Goal: Task Accomplishment & Management: Manage account settings

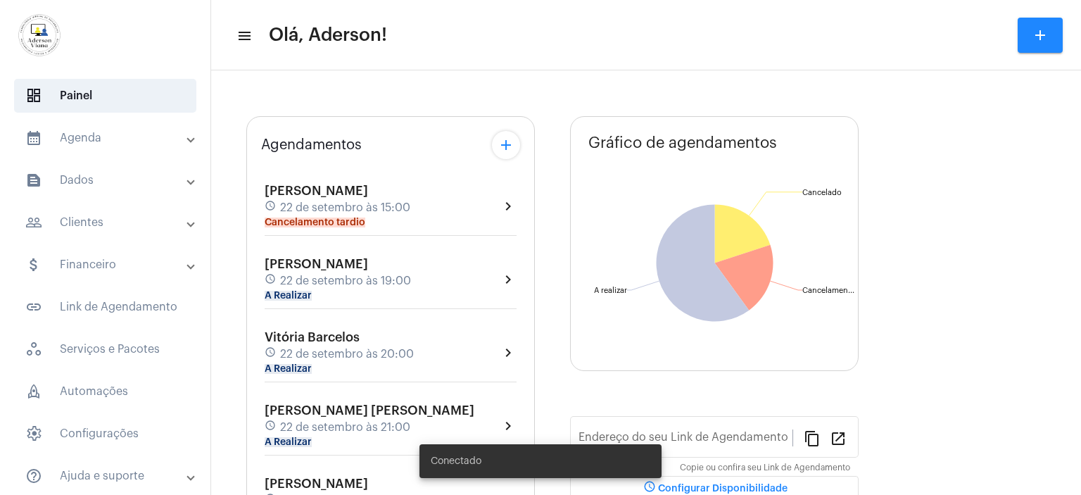
type input "[URL][DOMAIN_NAME][PERSON_NAME]"
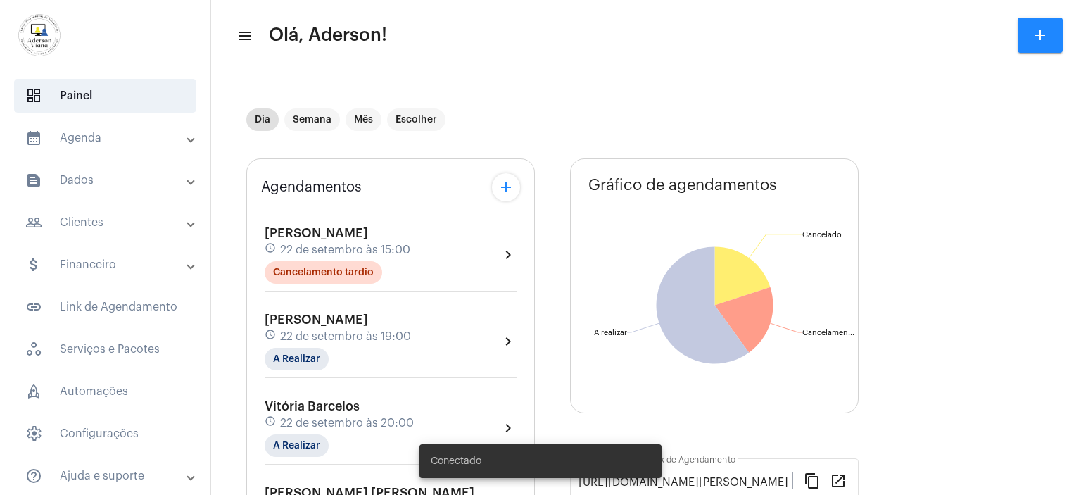
click at [89, 226] on mat-panel-title "people_outline Clientes" at bounding box center [106, 222] width 163 height 17
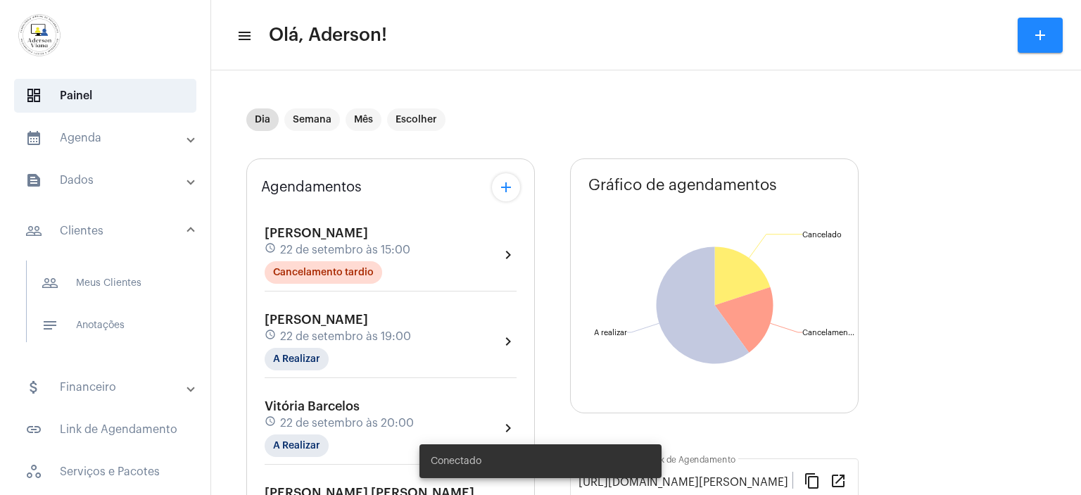
click at [89, 225] on mat-panel-title "people_outline Clientes" at bounding box center [106, 230] width 163 height 17
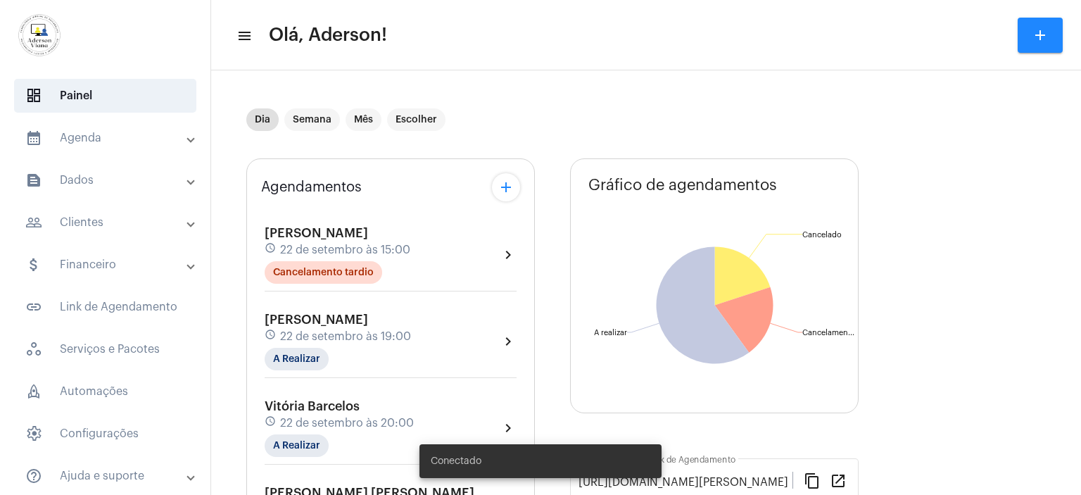
click at [93, 225] on mat-panel-title "people_outline Clientes" at bounding box center [106, 222] width 163 height 17
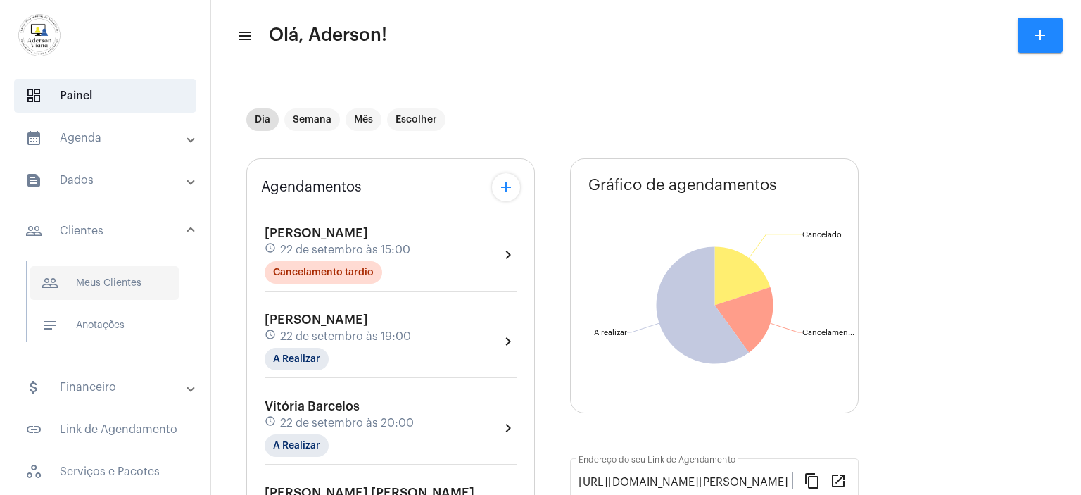
click at [110, 288] on span "people_outline Meus Clientes" at bounding box center [104, 283] width 148 height 34
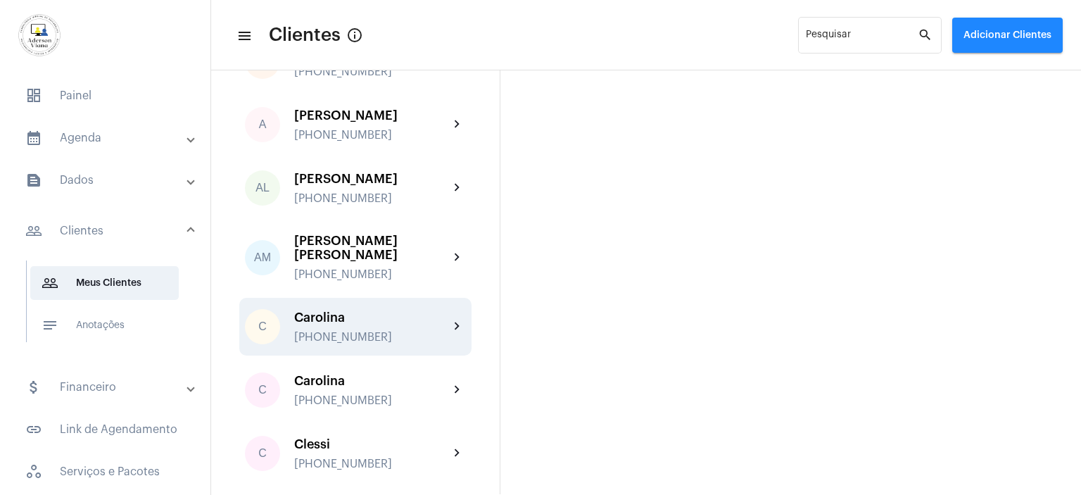
scroll to position [211, 0]
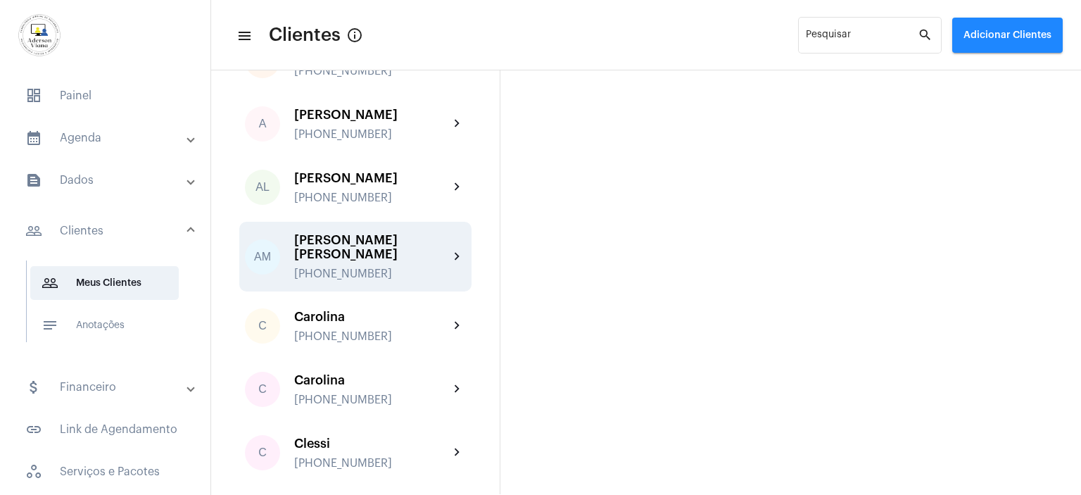
click at [367, 267] on div "[PHONE_NUMBER]" at bounding box center [371, 273] width 155 height 13
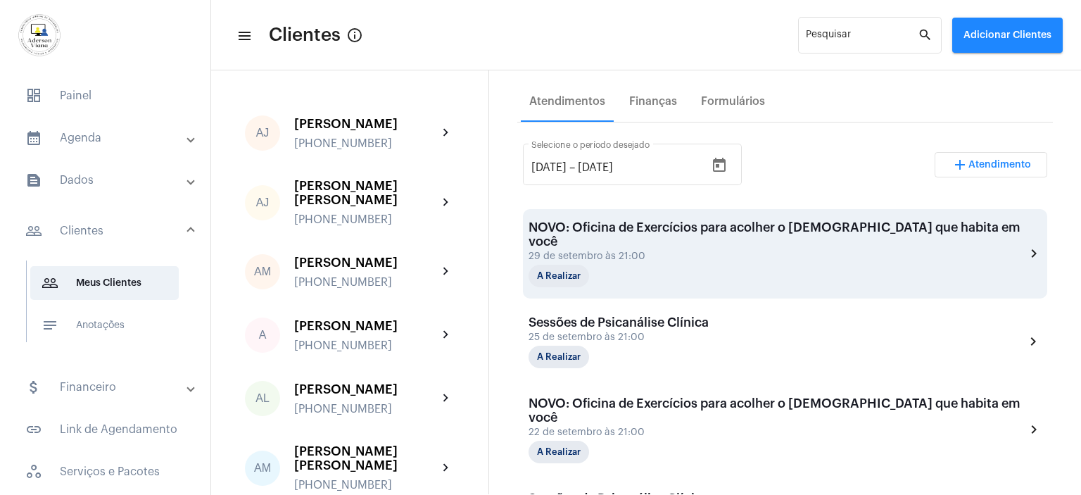
scroll to position [281, 0]
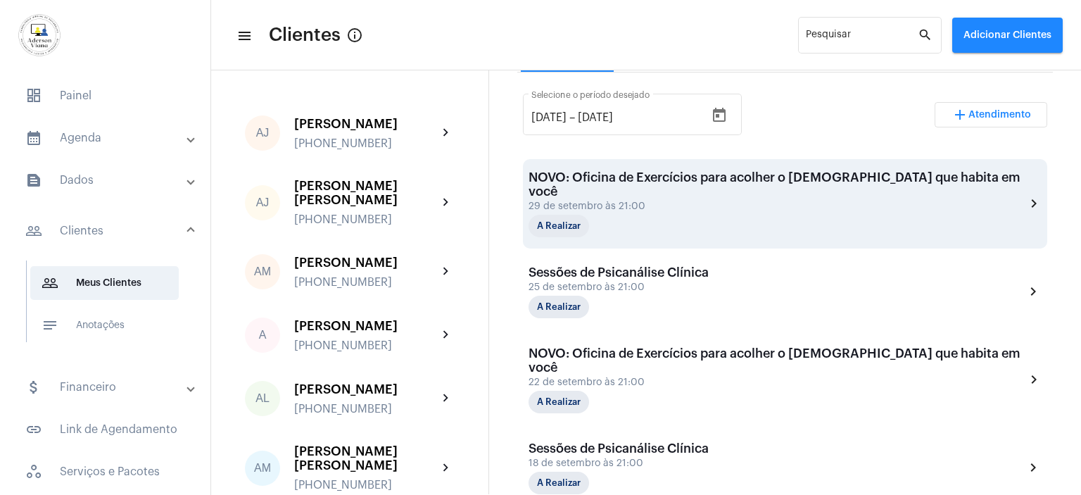
click at [678, 199] on div "NOVO: Oficina de Exercícios para acolher o Divino que habita em você 29 de sete…" at bounding box center [776, 203] width 497 height 67
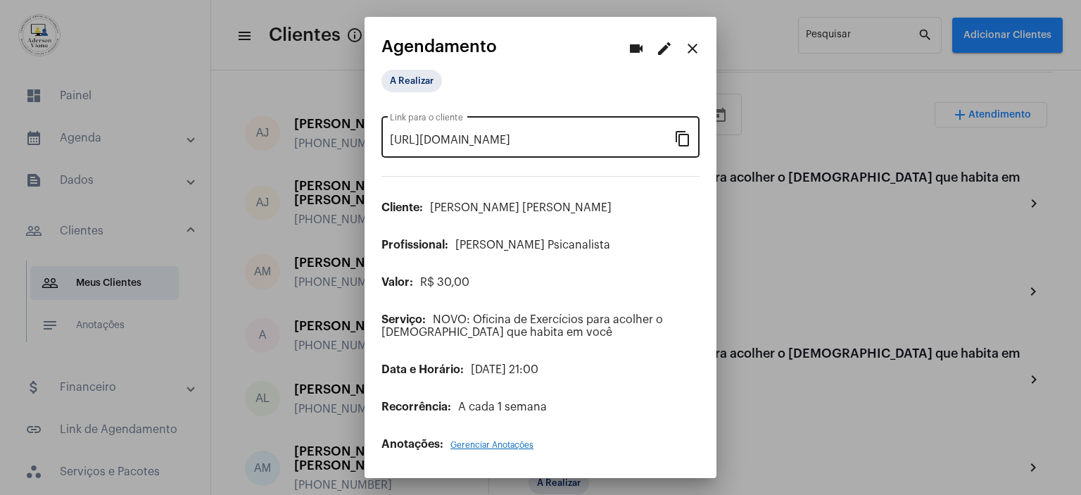
click at [686, 140] on mat-icon "content_copy" at bounding box center [682, 137] width 17 height 17
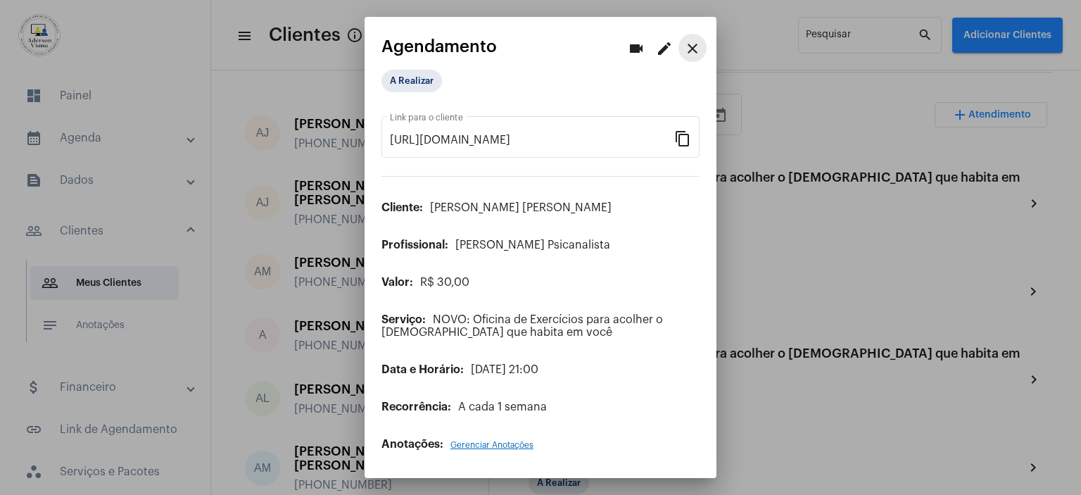
click at [699, 45] on mat-icon "close" at bounding box center [692, 48] width 17 height 17
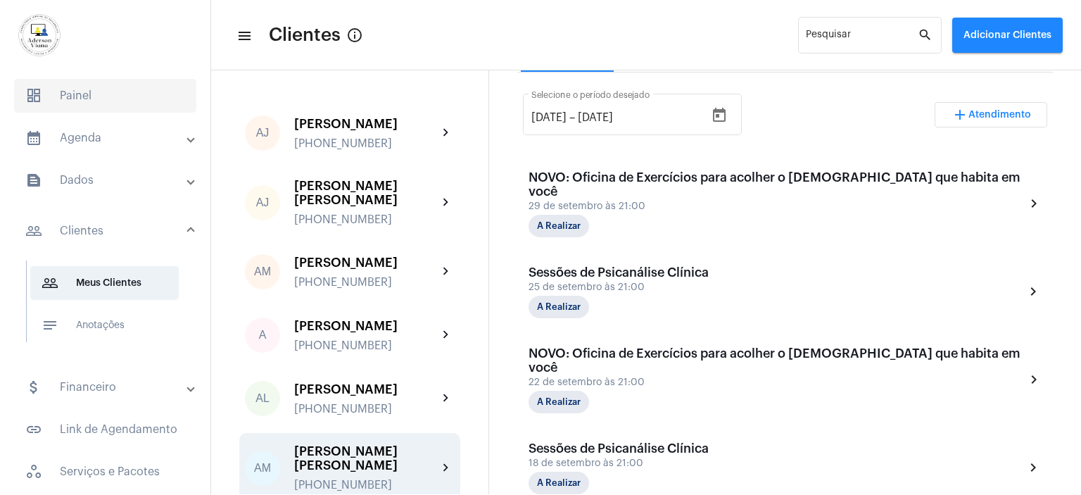
click at [73, 99] on span "dashboard Painel" at bounding box center [105, 96] width 182 height 34
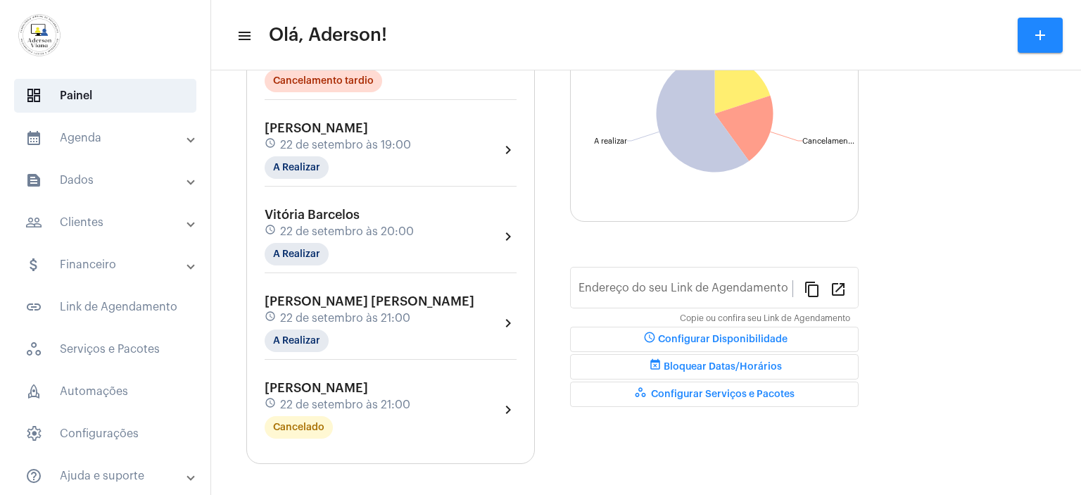
type input "[URL][DOMAIN_NAME][PERSON_NAME]"
click at [314, 337] on mat-chip "A Realizar" at bounding box center [297, 340] width 64 height 23
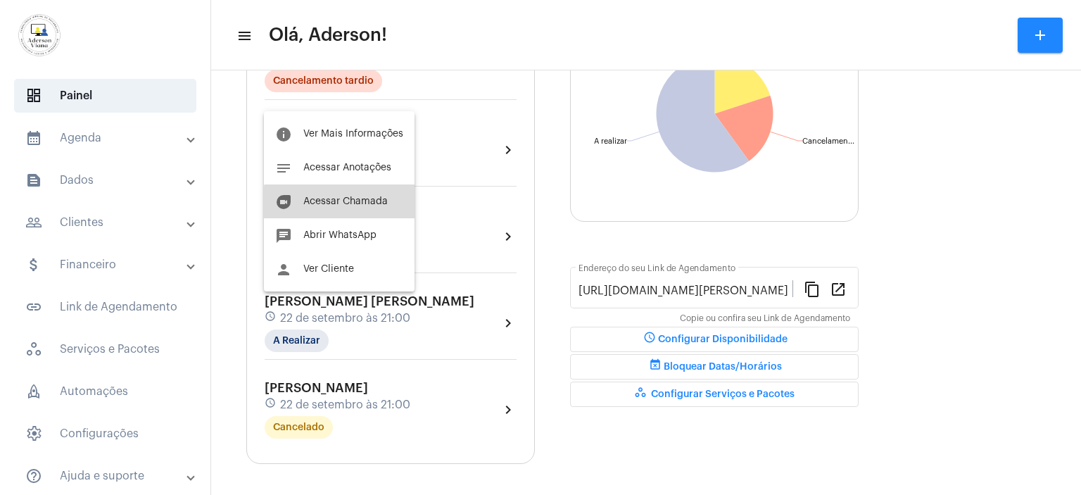
click at [344, 205] on span "Acessar Chamada" at bounding box center [345, 201] width 84 height 10
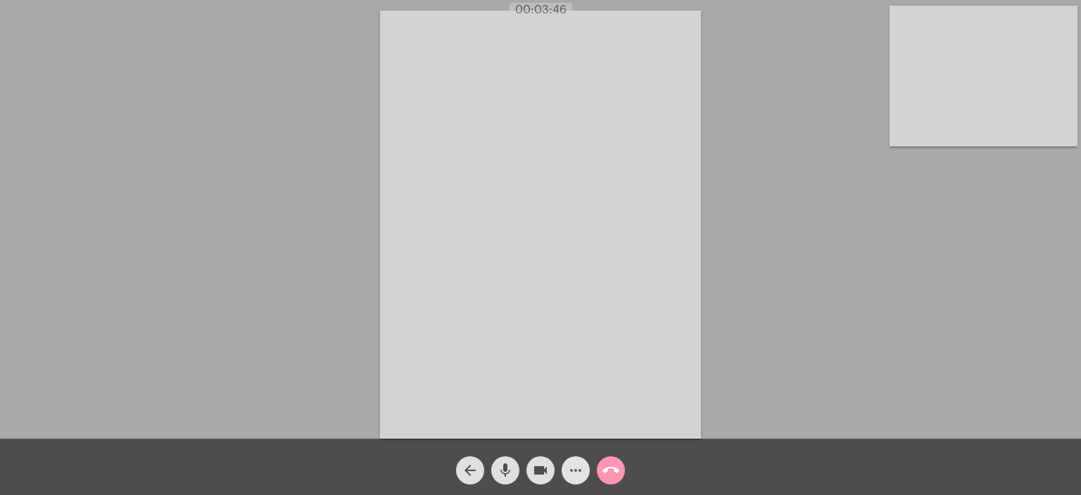
click at [574, 469] on mat-icon "more_horiz" at bounding box center [575, 470] width 17 height 17
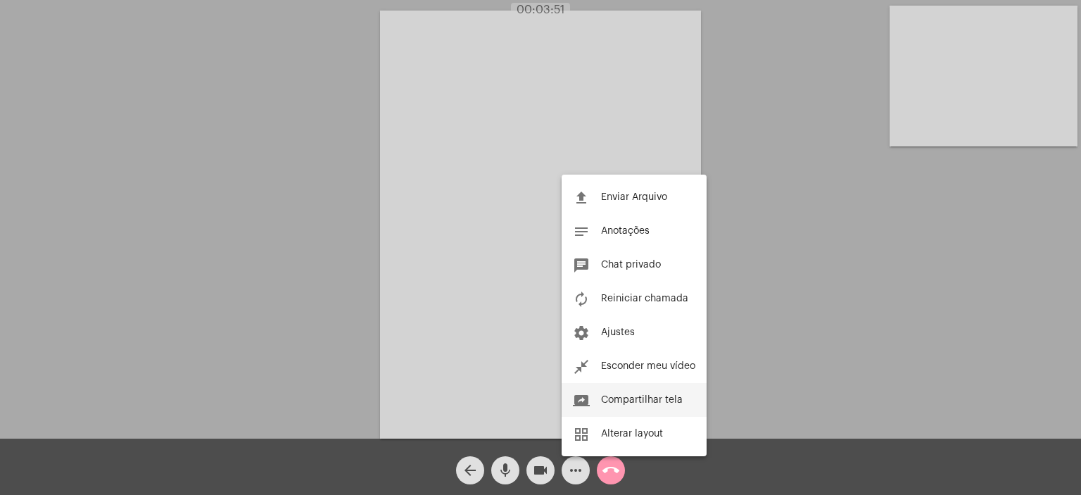
click at [650, 402] on span "Compartilhar tela" at bounding box center [642, 400] width 82 height 10
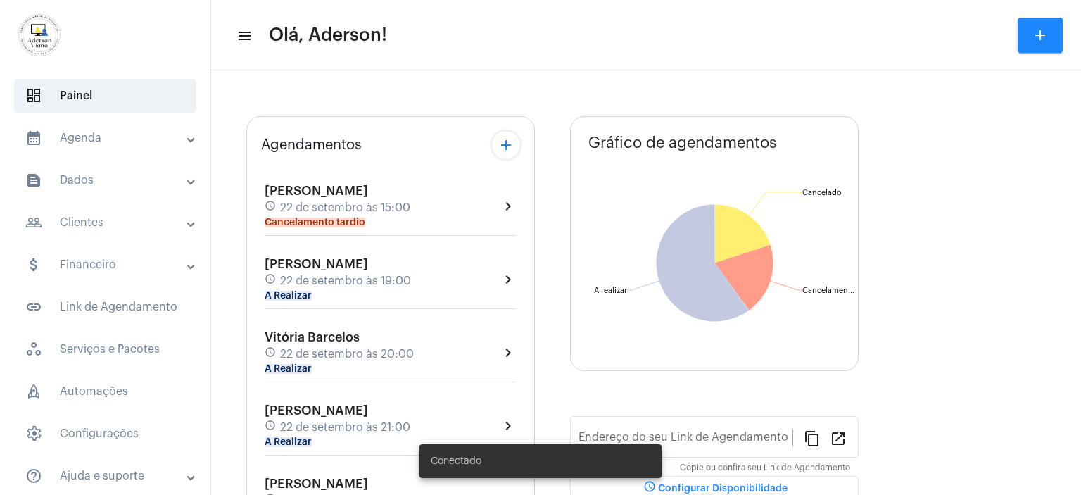
type input "[URL][DOMAIN_NAME]"
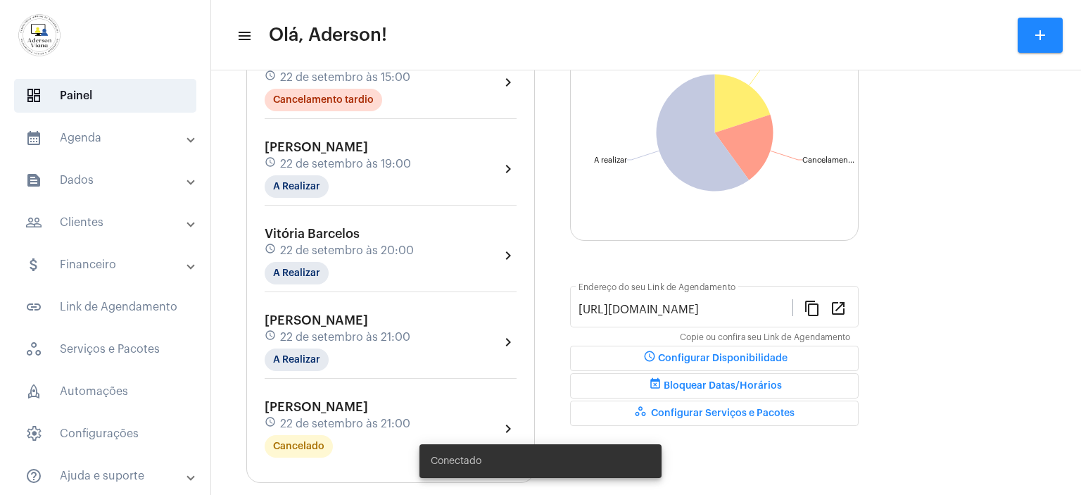
scroll to position [191, 0]
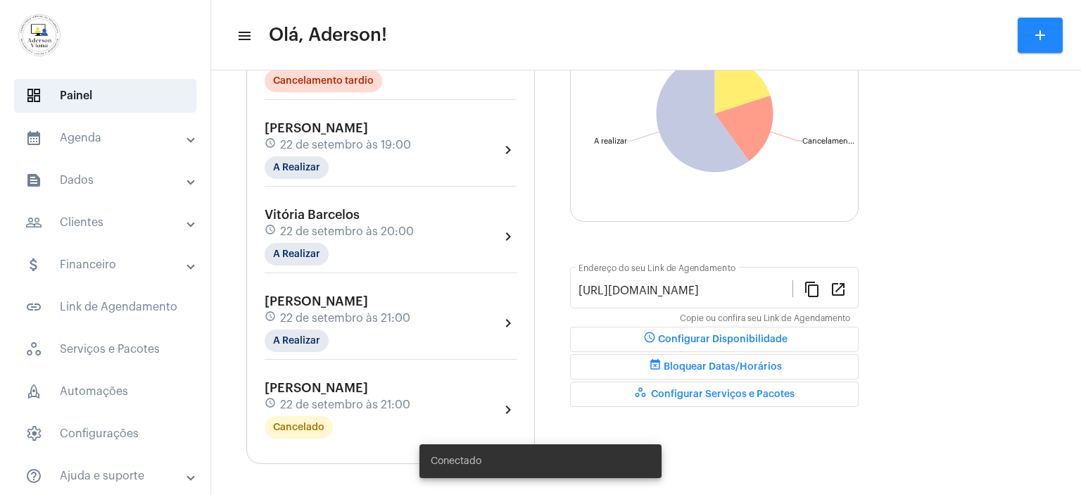
click at [80, 217] on mat-panel-title "people_outline Clientes" at bounding box center [106, 222] width 163 height 17
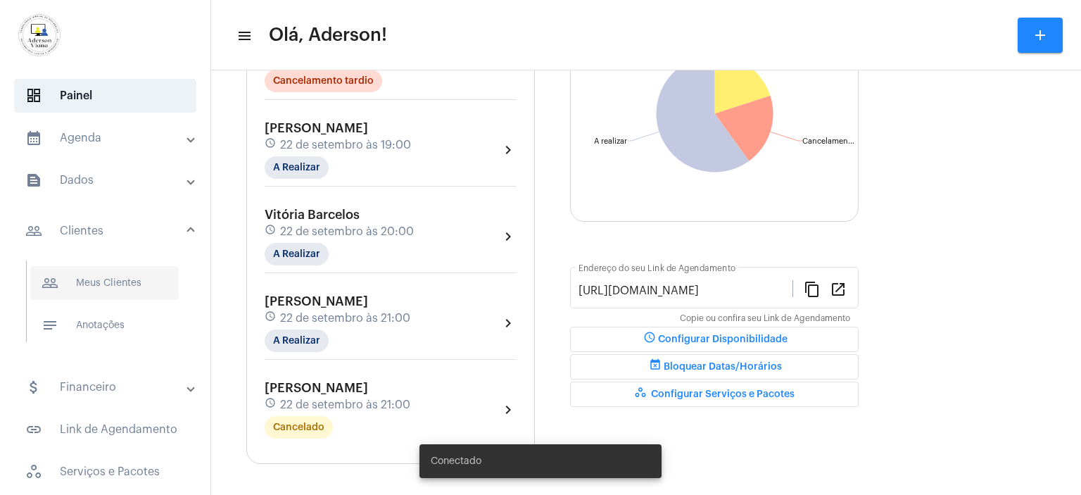
click at [115, 277] on span "people_outline Meus Clientes" at bounding box center [104, 283] width 148 height 34
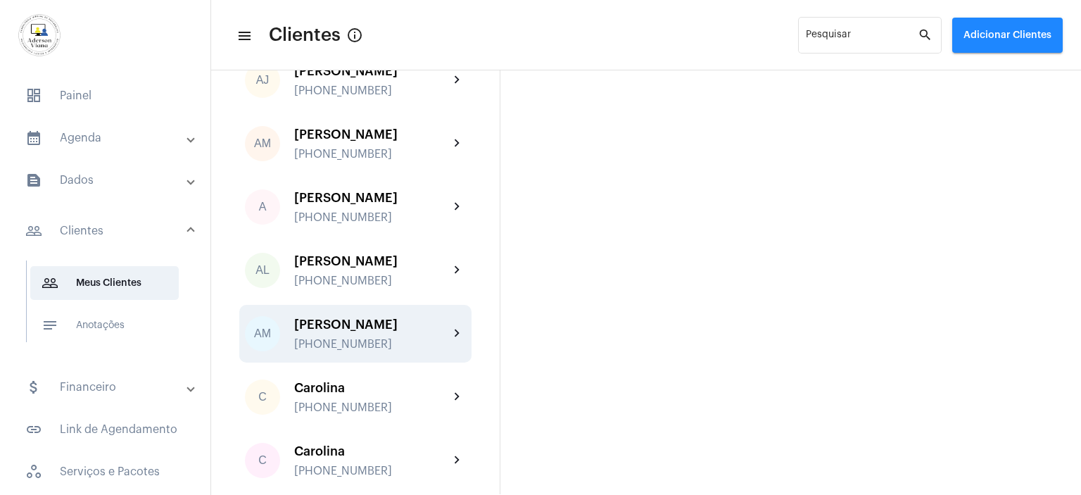
scroll to position [141, 0]
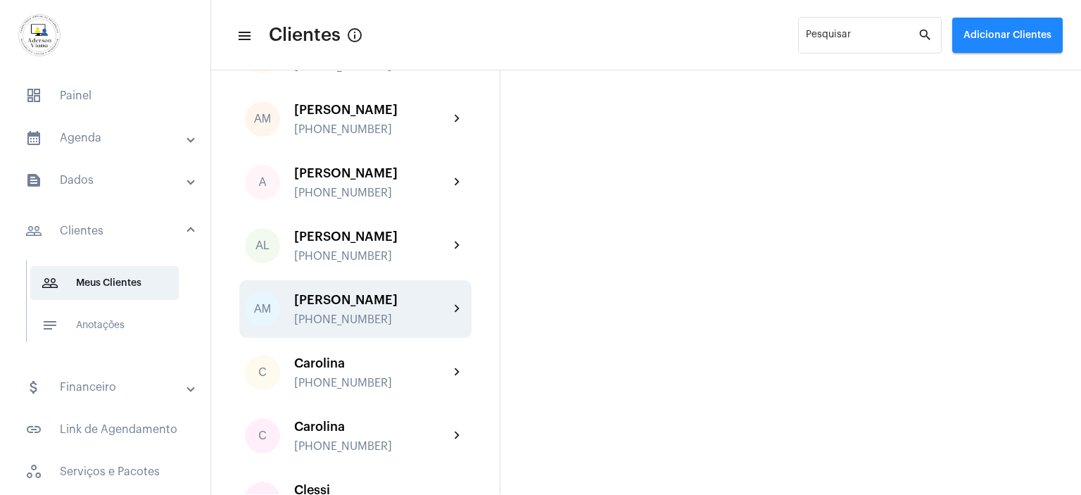
click at [334, 310] on div "Antônia Maria +558181879797" at bounding box center [371, 309] width 155 height 33
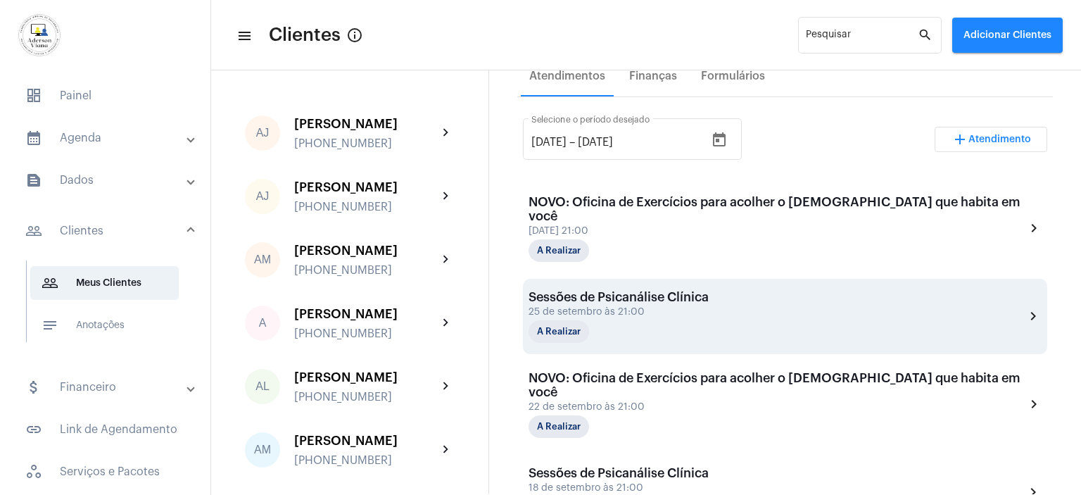
scroll to position [281, 0]
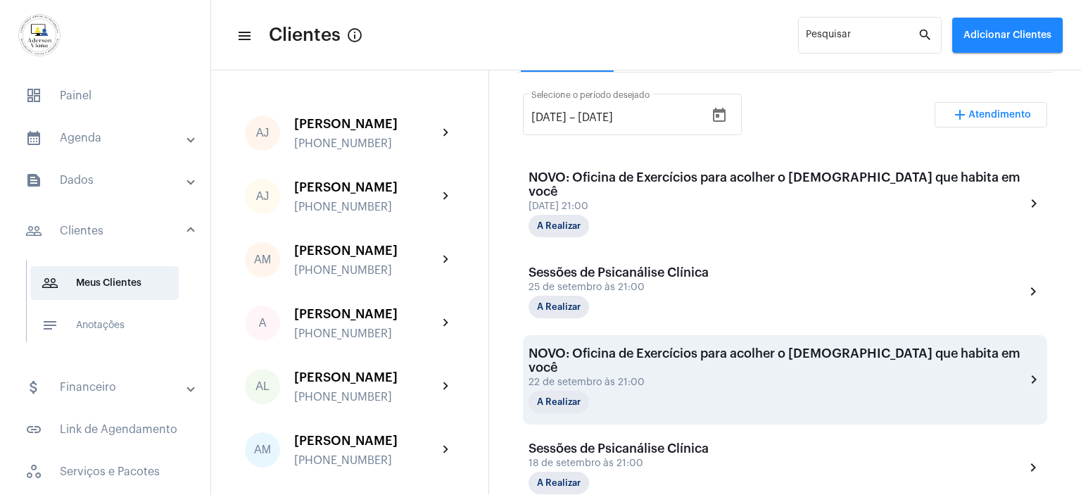
click at [645, 390] on div "A Realizar" at bounding box center [598, 401] width 141 height 23
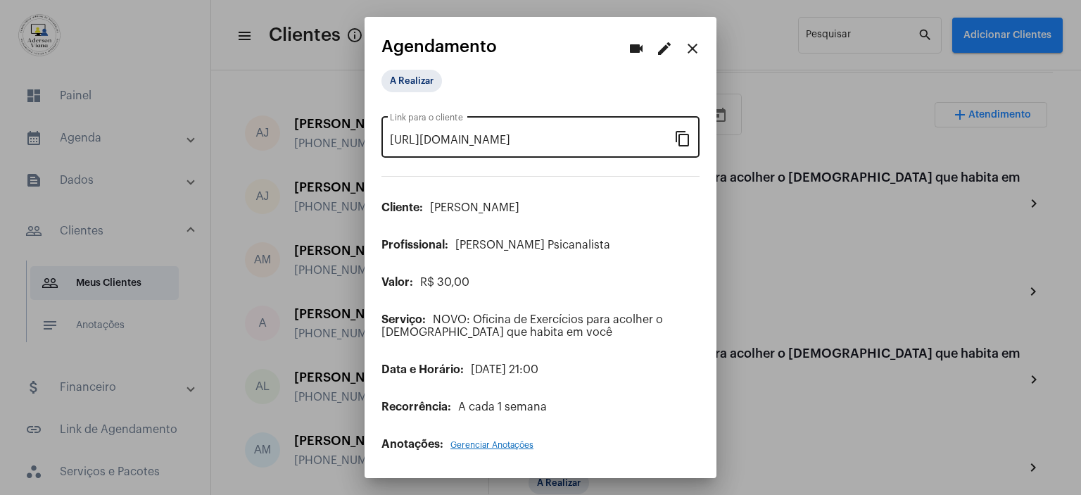
click at [681, 144] on mat-icon "content_copy" at bounding box center [682, 137] width 17 height 17
